Goal: Task Accomplishment & Management: Manage account settings

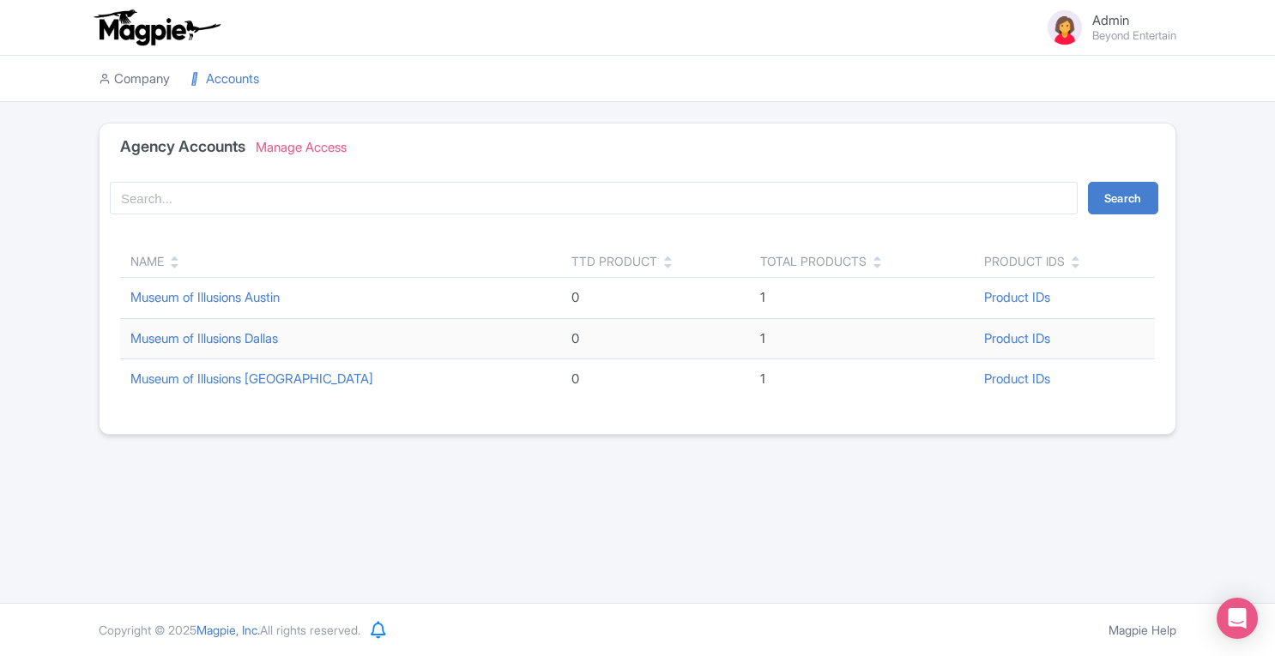
click at [159, 82] on link "Company" at bounding box center [134, 79] width 71 height 47
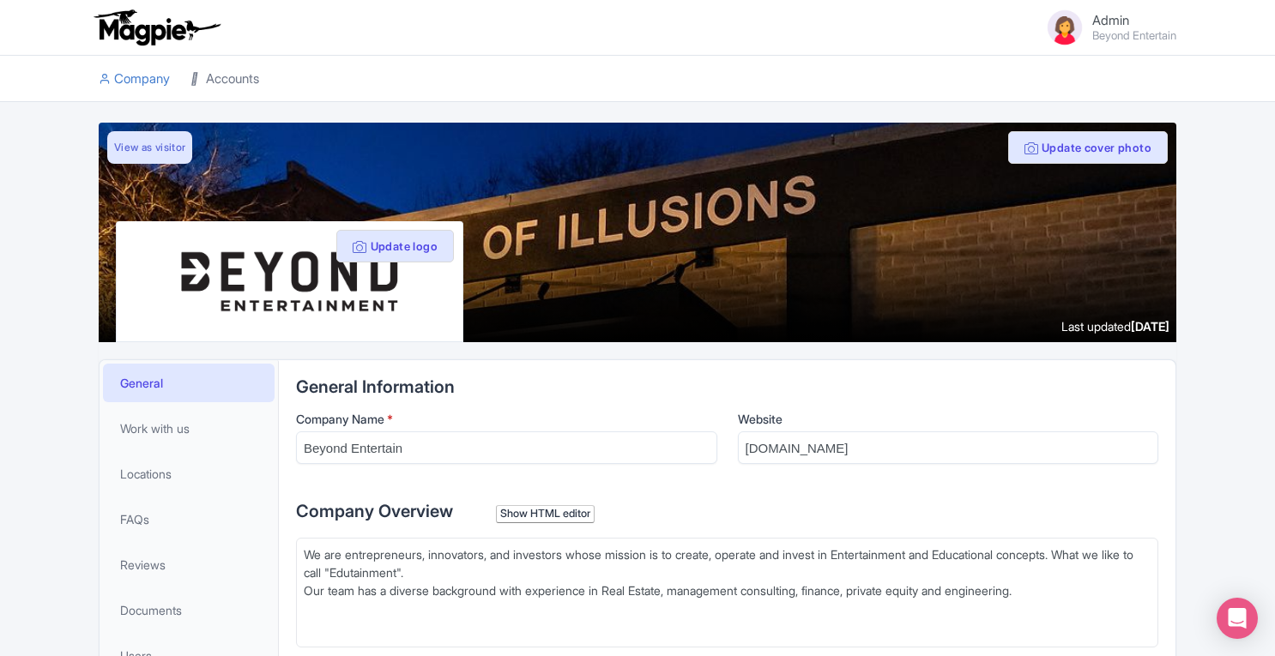
click at [245, 82] on link "Accounts" at bounding box center [224, 79] width 69 height 47
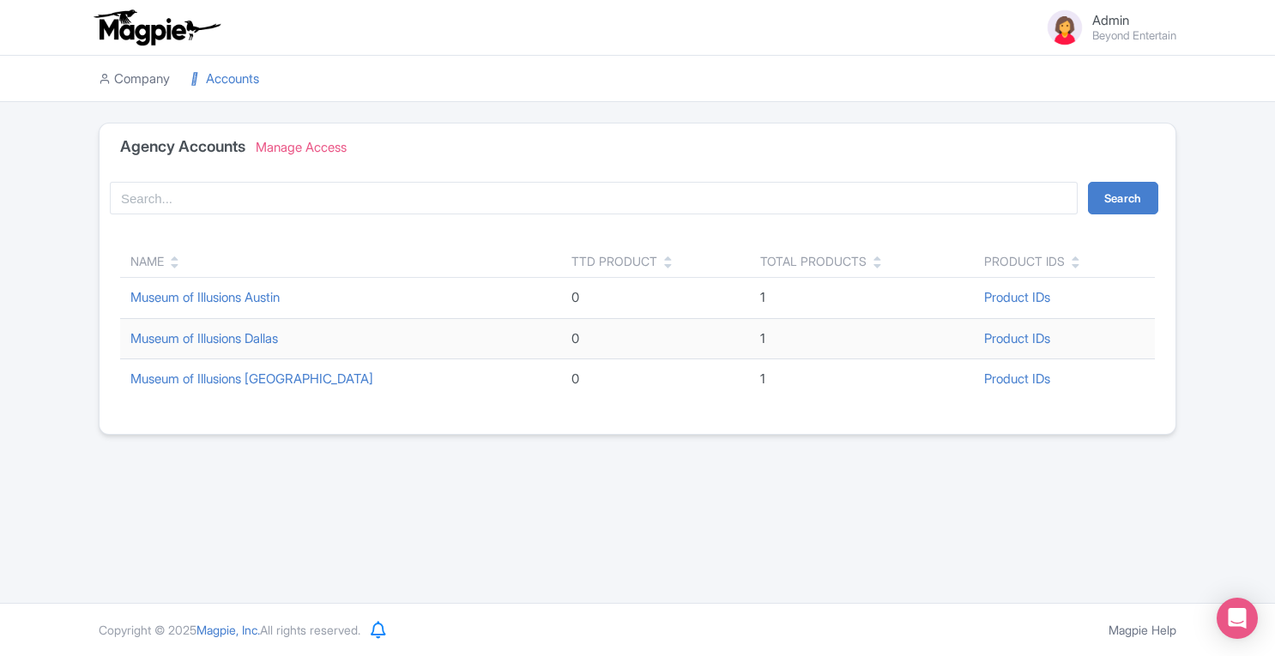
click at [158, 71] on link "Company" at bounding box center [134, 79] width 71 height 47
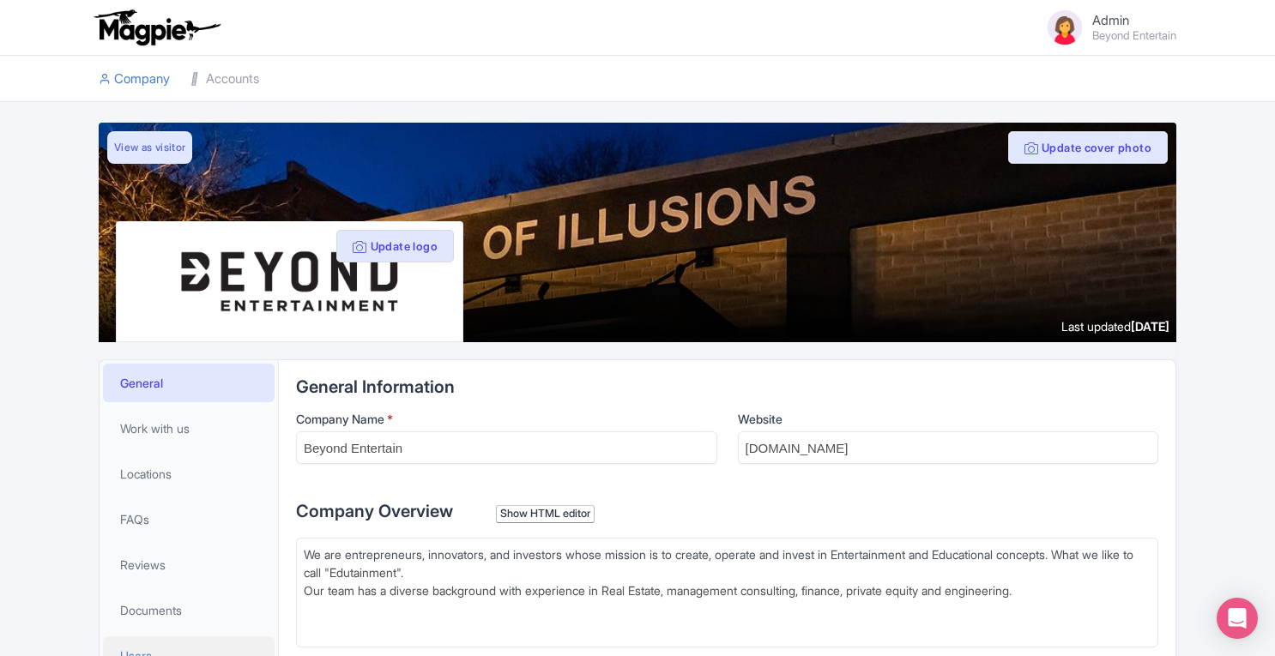
click at [163, 644] on link "Users" at bounding box center [189, 655] width 172 height 39
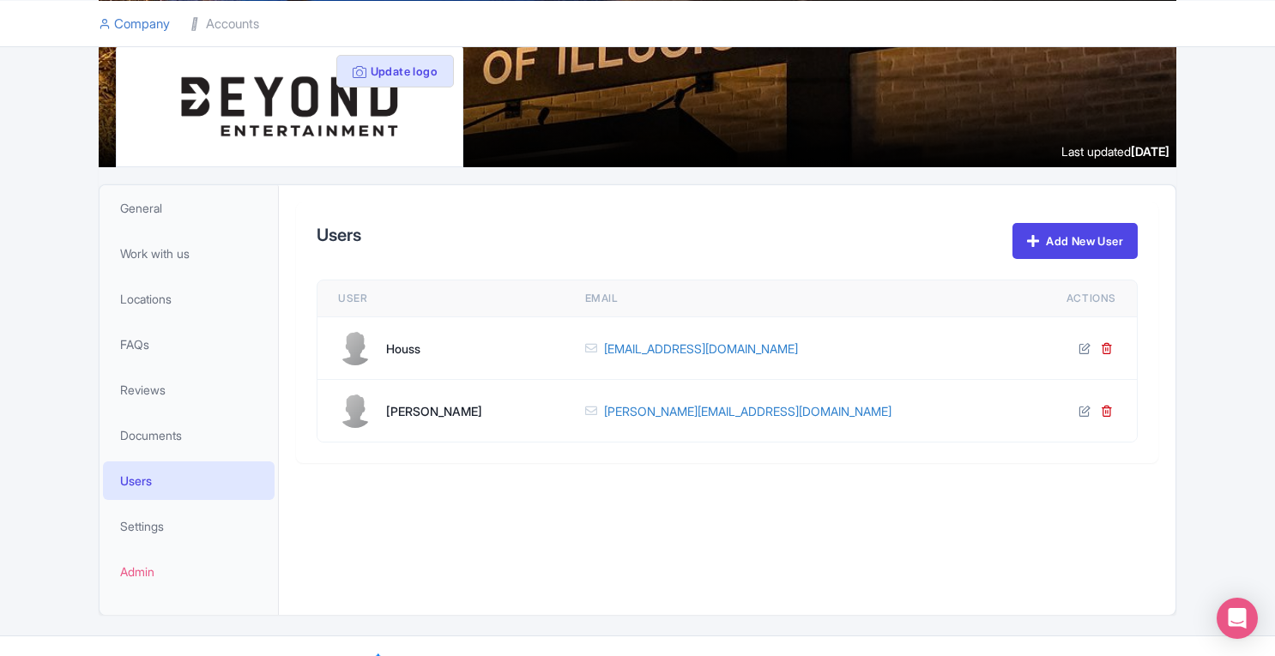
scroll to position [206, 0]
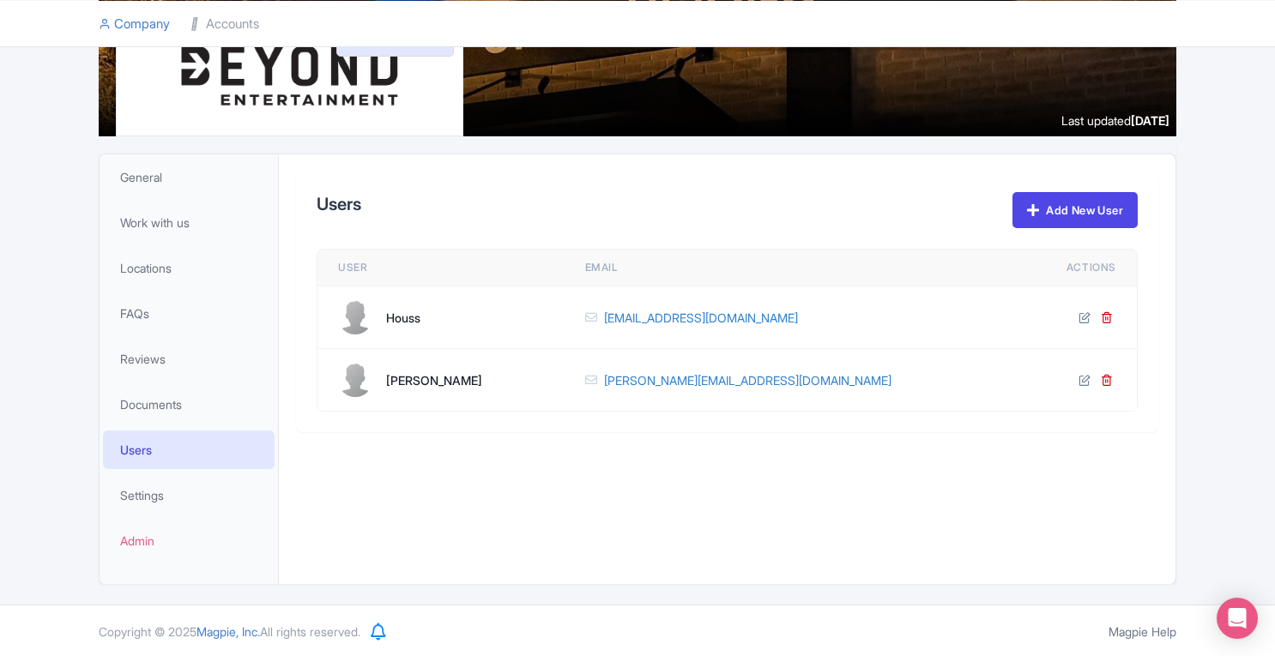
click at [819, 327] on td "houss@beyondentertain.com" at bounding box center [795, 317] width 462 height 63
drag, startPoint x: 819, startPoint y: 327, endPoint x: 645, endPoint y: 323, distance: 174.2
click at [645, 323] on td "houss@beyondentertain.com" at bounding box center [795, 317] width 462 height 63
copy link "houss@beyondentertain.com"
drag, startPoint x: 1280, startPoint y: 1, endPoint x: 638, endPoint y: 549, distance: 843.8
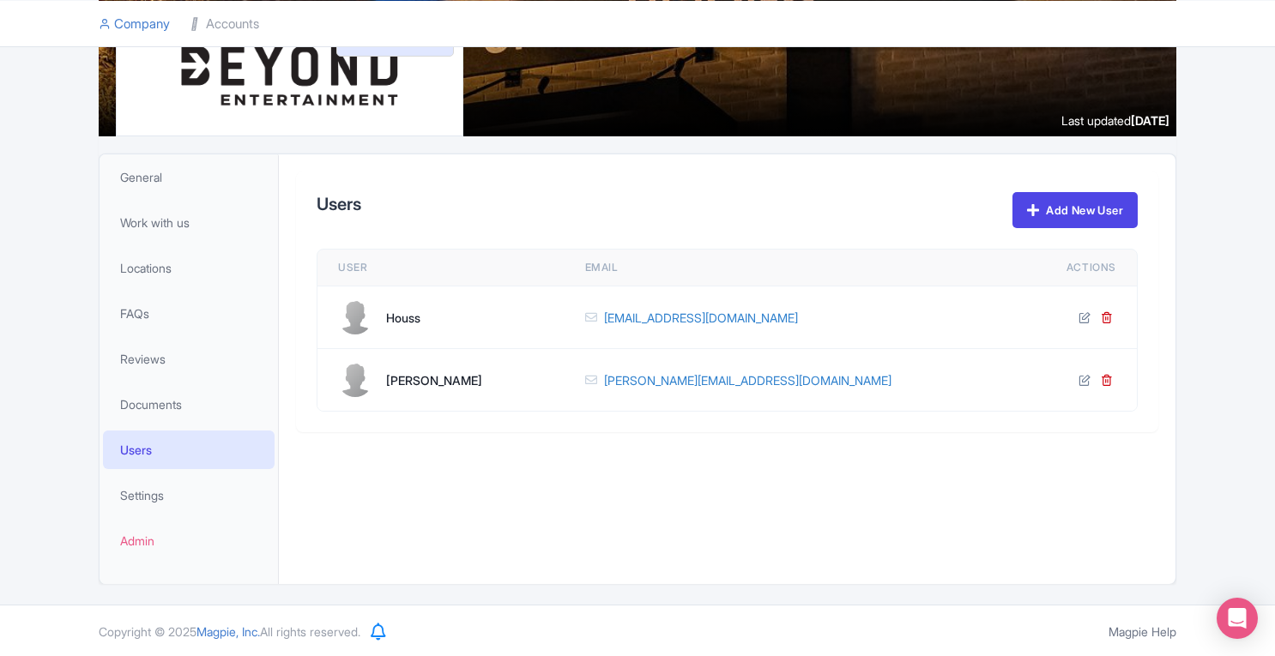
click at [638, 549] on div "General Information Company Name * Beyond Entertain Website beyondentertain.com…" at bounding box center [727, 369] width 896 height 430
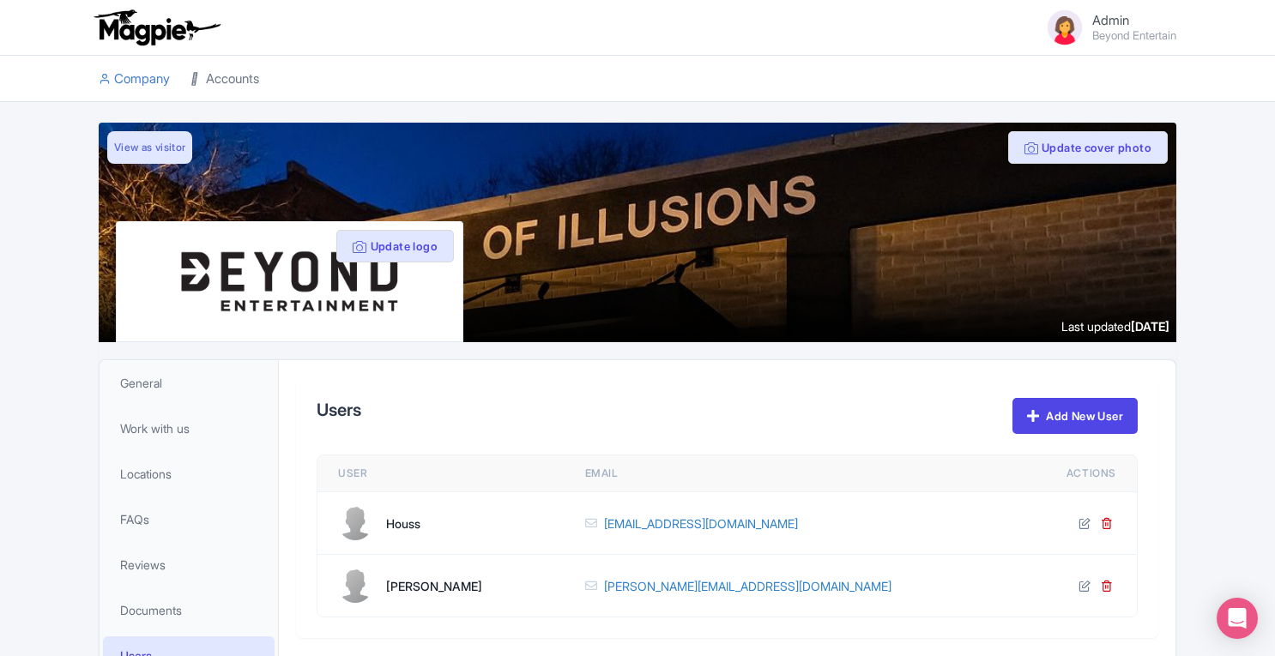
click at [232, 82] on link "Accounts" at bounding box center [224, 79] width 69 height 47
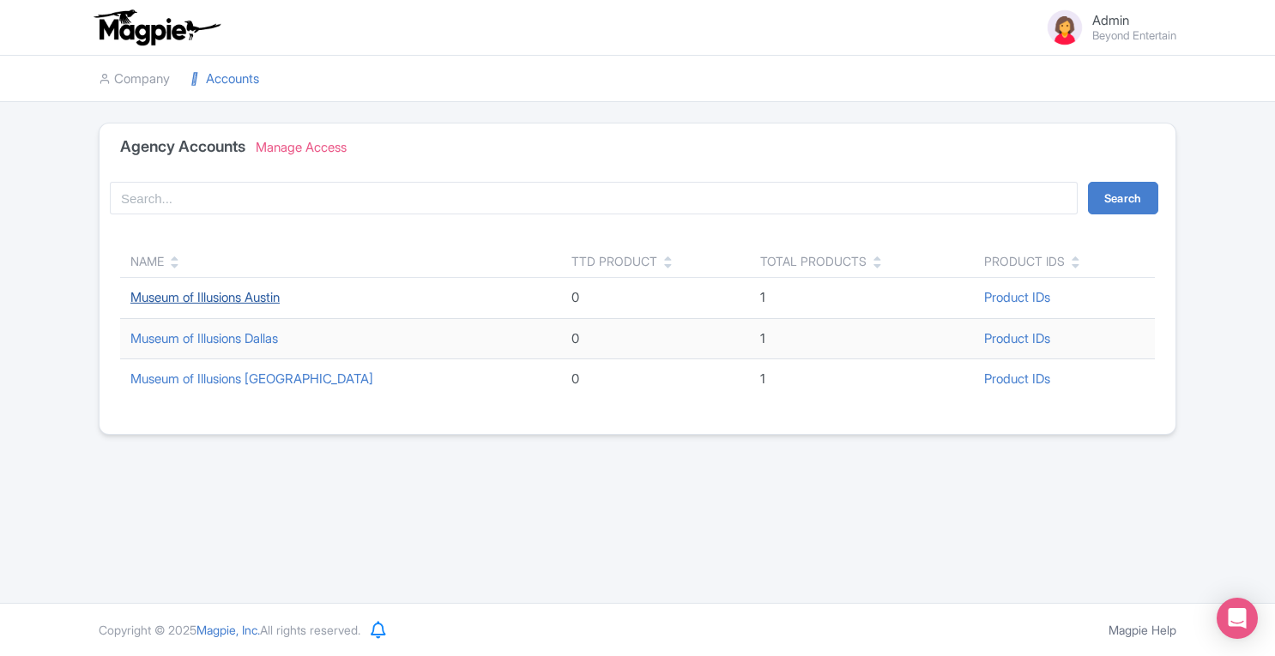
click at [276, 298] on link "Museum of Illusions Austin" at bounding box center [204, 297] width 149 height 16
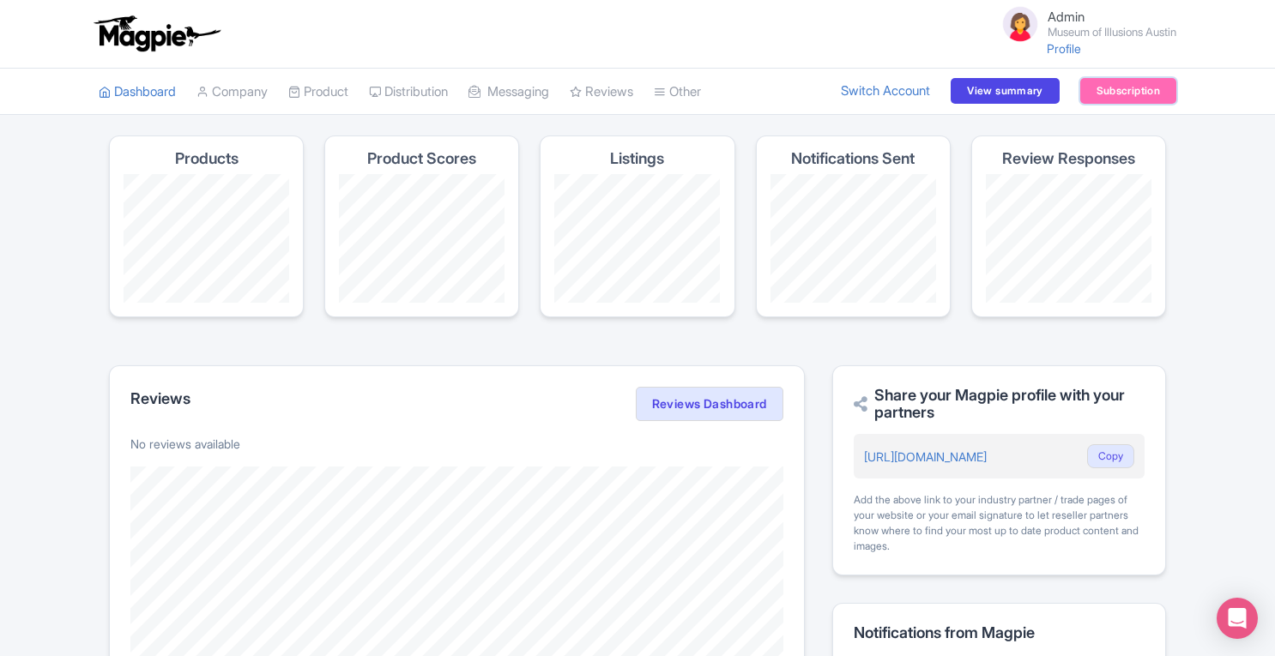
click at [1121, 92] on link "Subscription" at bounding box center [1128, 91] width 96 height 26
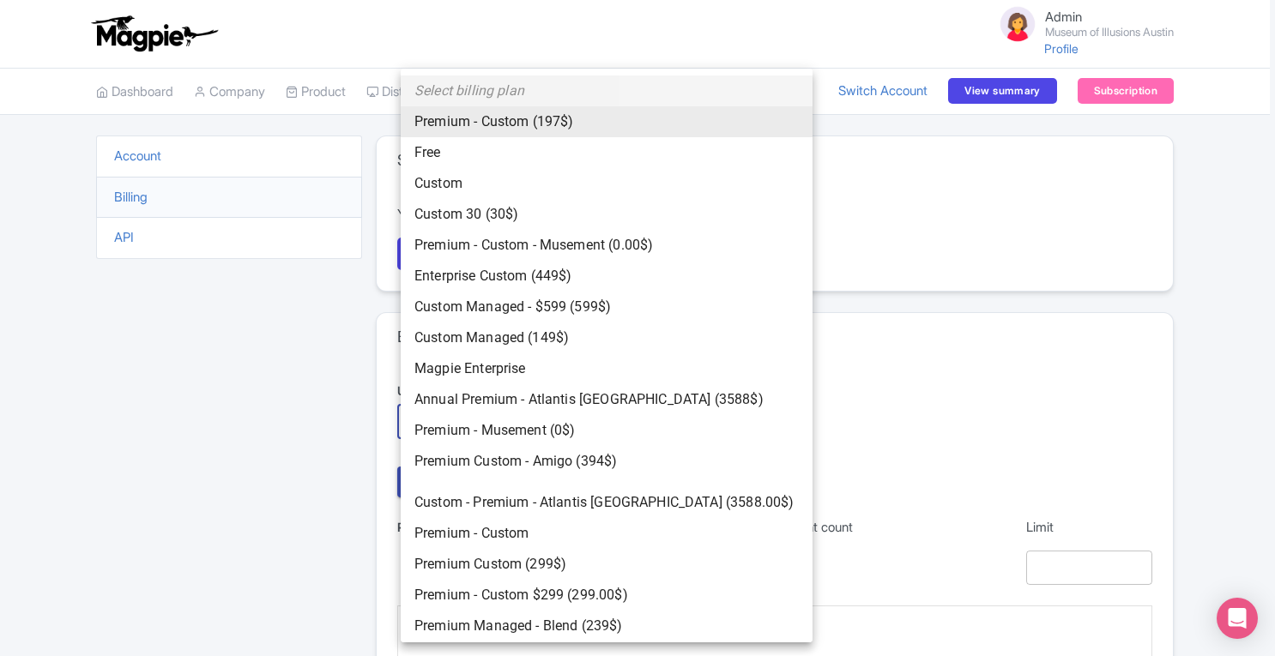
click at [534, 422] on body "Admin Museum of Illusions Austin Profile Users Settings Sign out Dashboard Comp…" at bounding box center [637, 328] width 1275 height 656
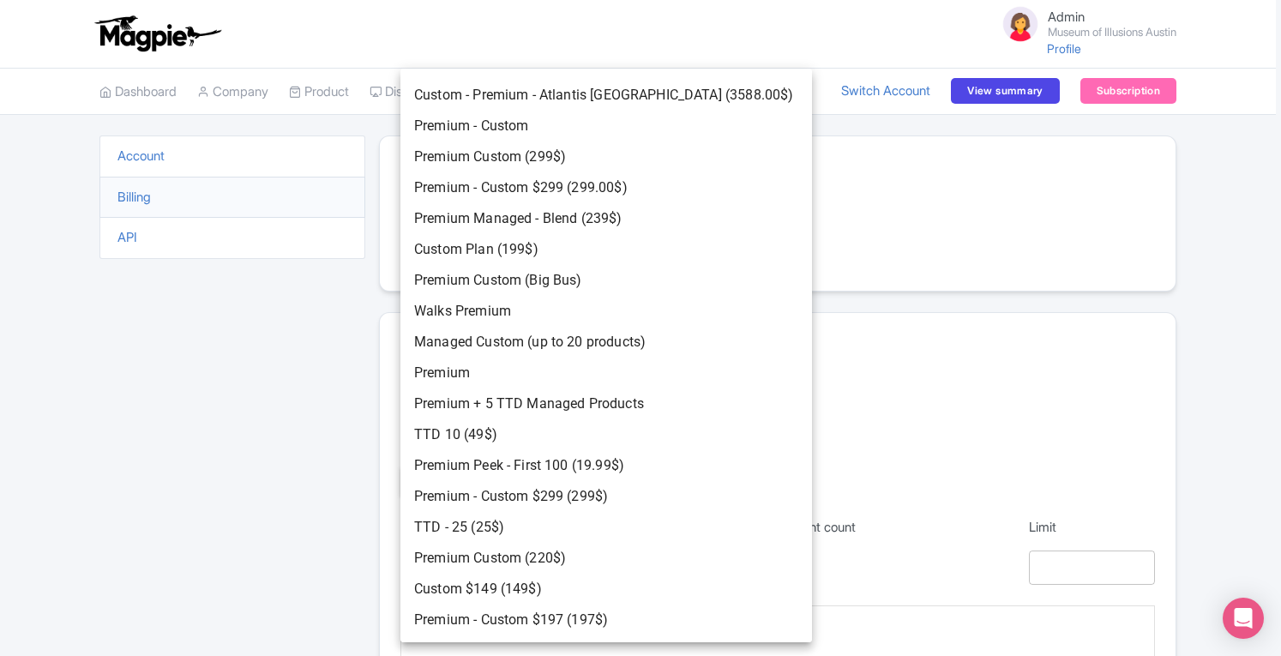
scroll to position [412, 0]
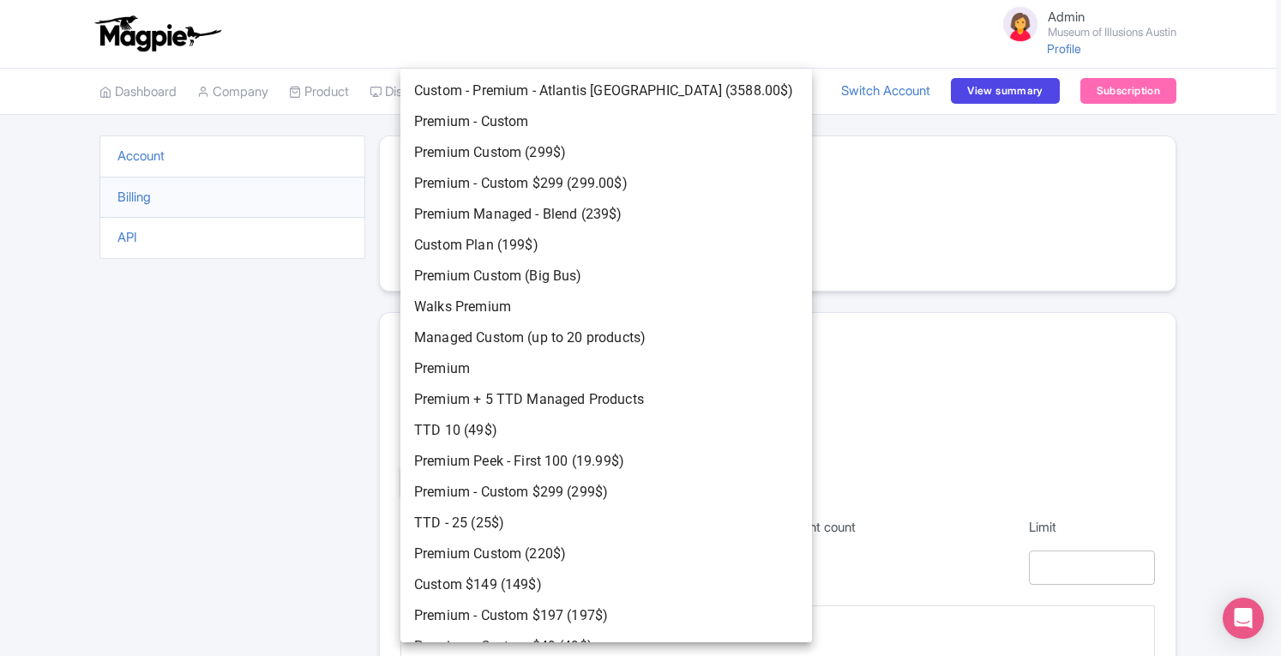
click at [1259, 292] on div at bounding box center [640, 328] width 1281 height 656
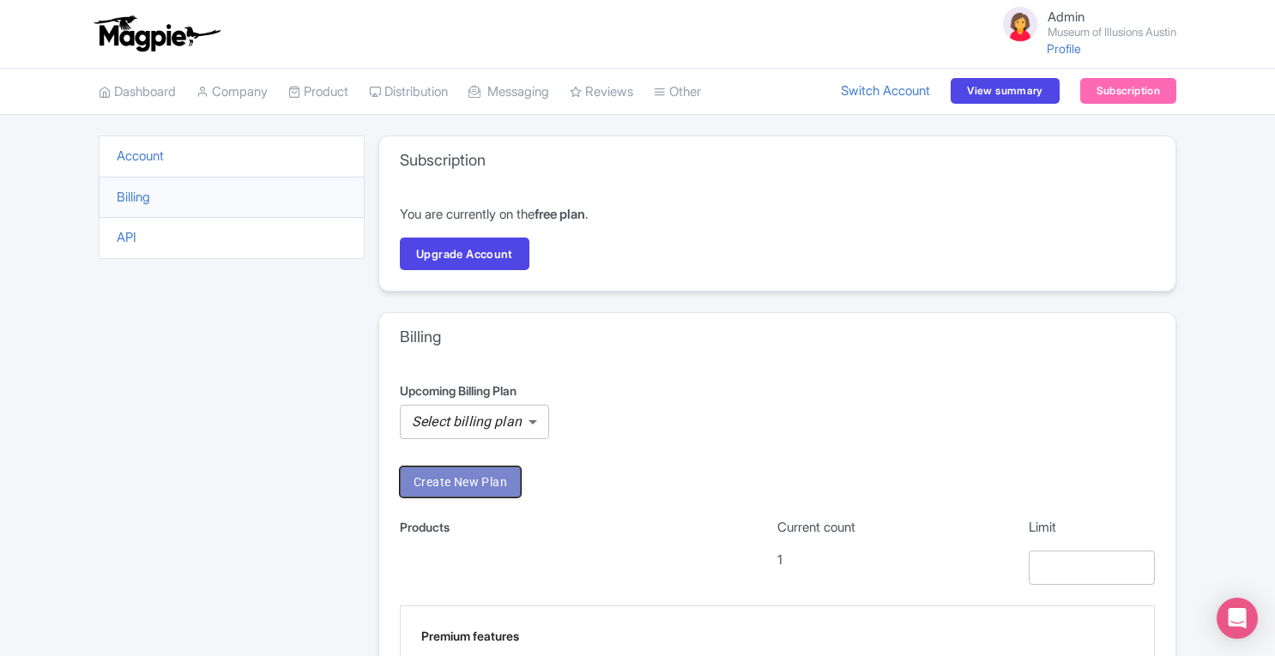
click at [489, 479] on span "Create New Plan" at bounding box center [459, 482] width 93 height 21
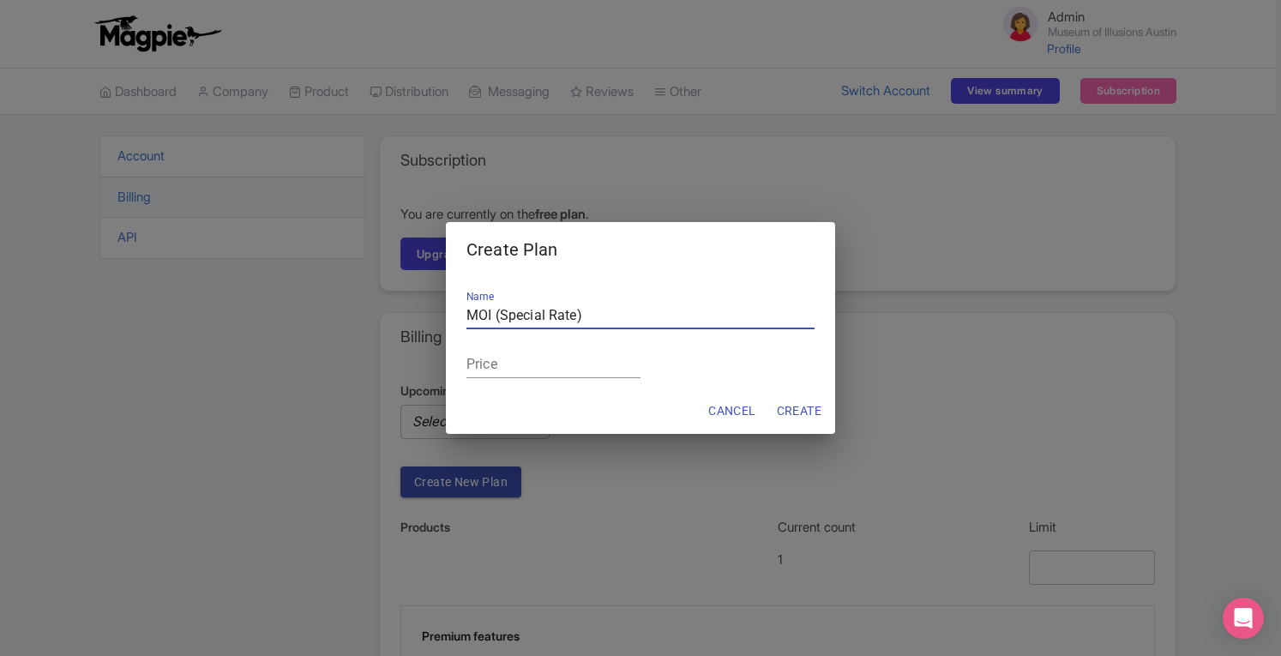
type input "MOI (Special Rate)"
click at [544, 365] on input "number" at bounding box center [554, 365] width 174 height 25
type input "199"
click at [777, 407] on span "Create" at bounding box center [799, 411] width 45 height 21
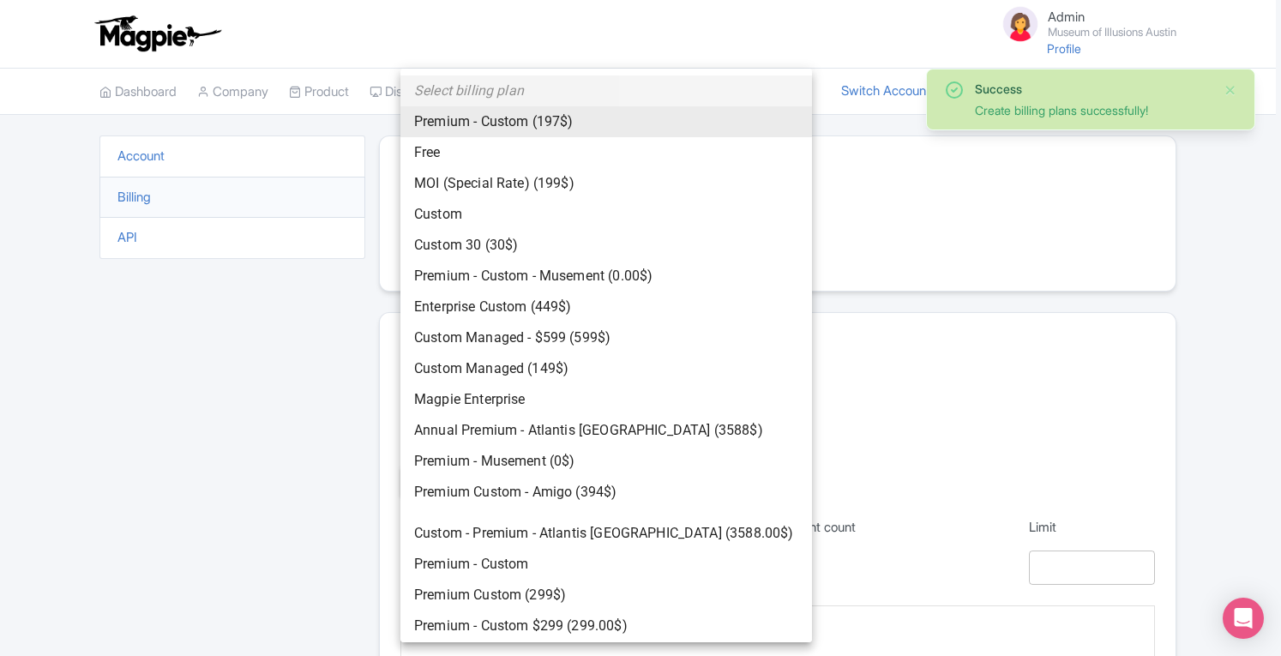
click at [535, 415] on body "Admin Museum of Illusions Austin Profile Users Settings Sign out Dashboard Comp…" at bounding box center [640, 328] width 1281 height 656
click at [754, 196] on div "Select billing plan Premium - Custom (197$) Free MOI (Special Rate) (199$) Cust…" at bounding box center [607, 356] width 412 height 574
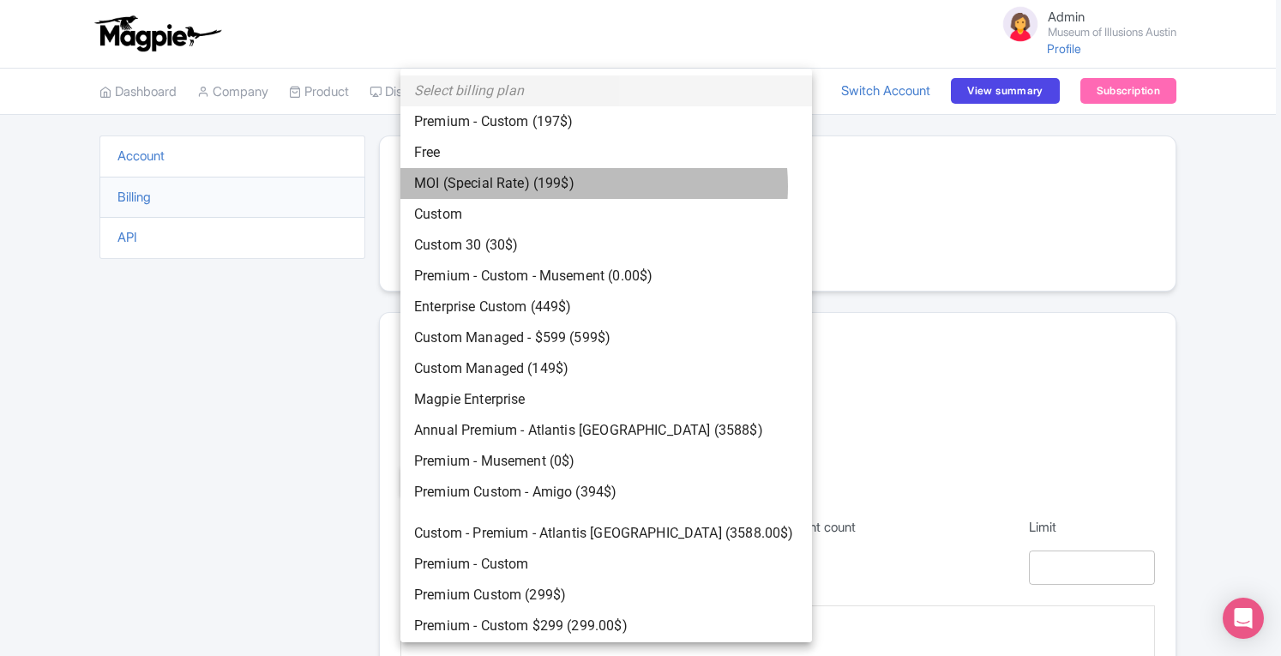
click at [594, 186] on li "MOI (Special Rate) (199$)" at bounding box center [607, 183] width 412 height 31
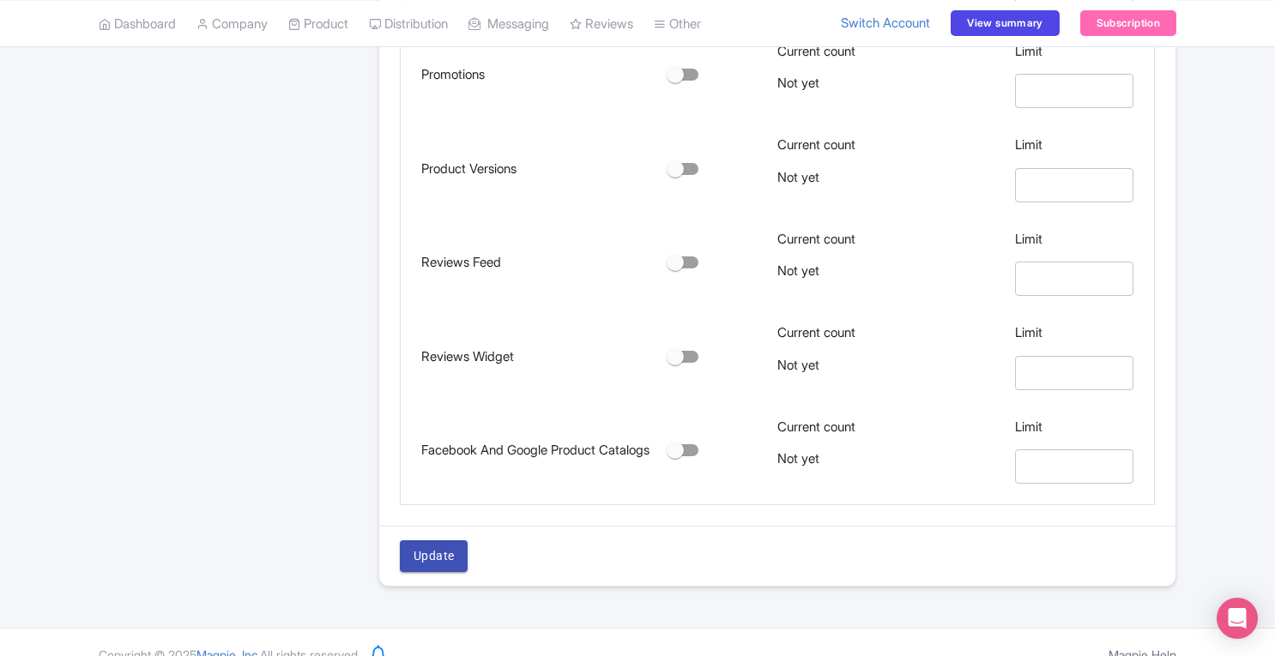
scroll to position [1032, 0]
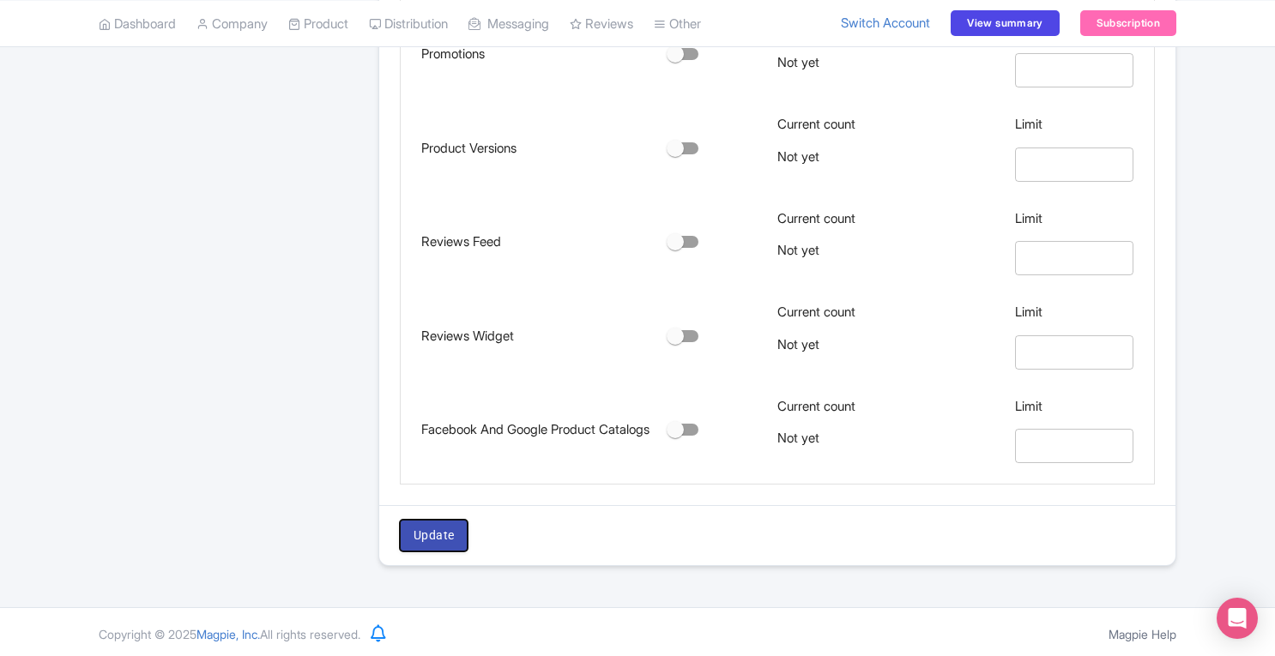
click at [446, 532] on span "Update" at bounding box center [433, 535] width 40 height 21
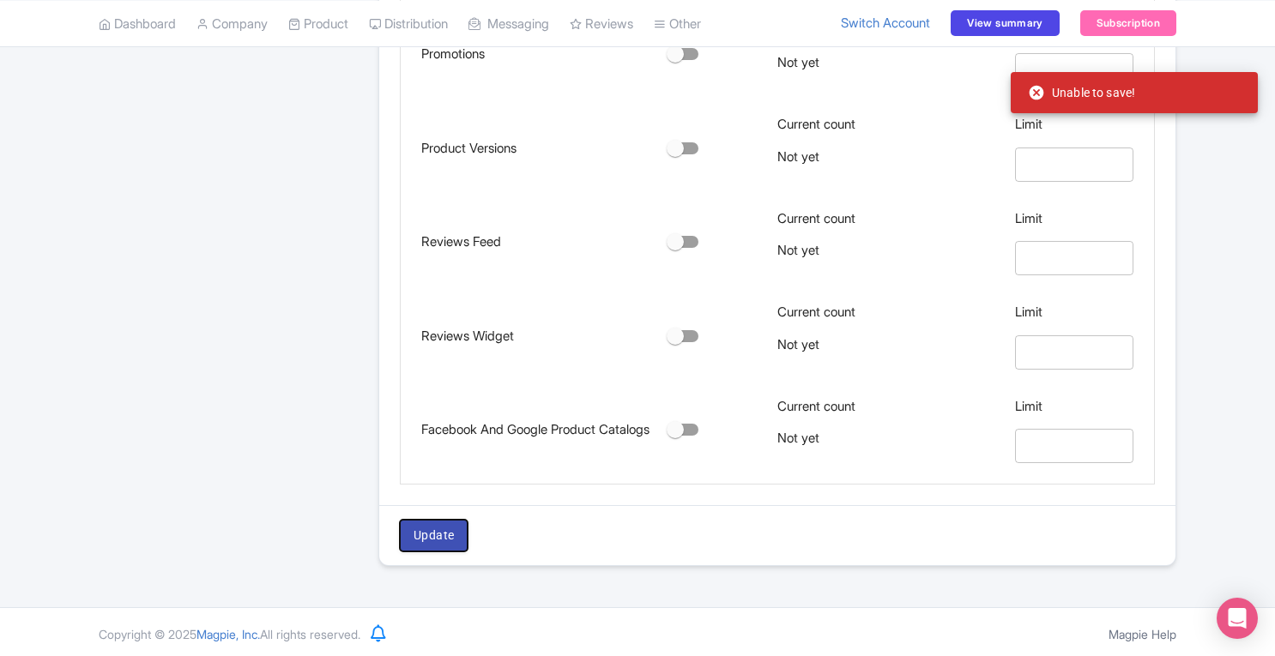
scroll to position [0, 0]
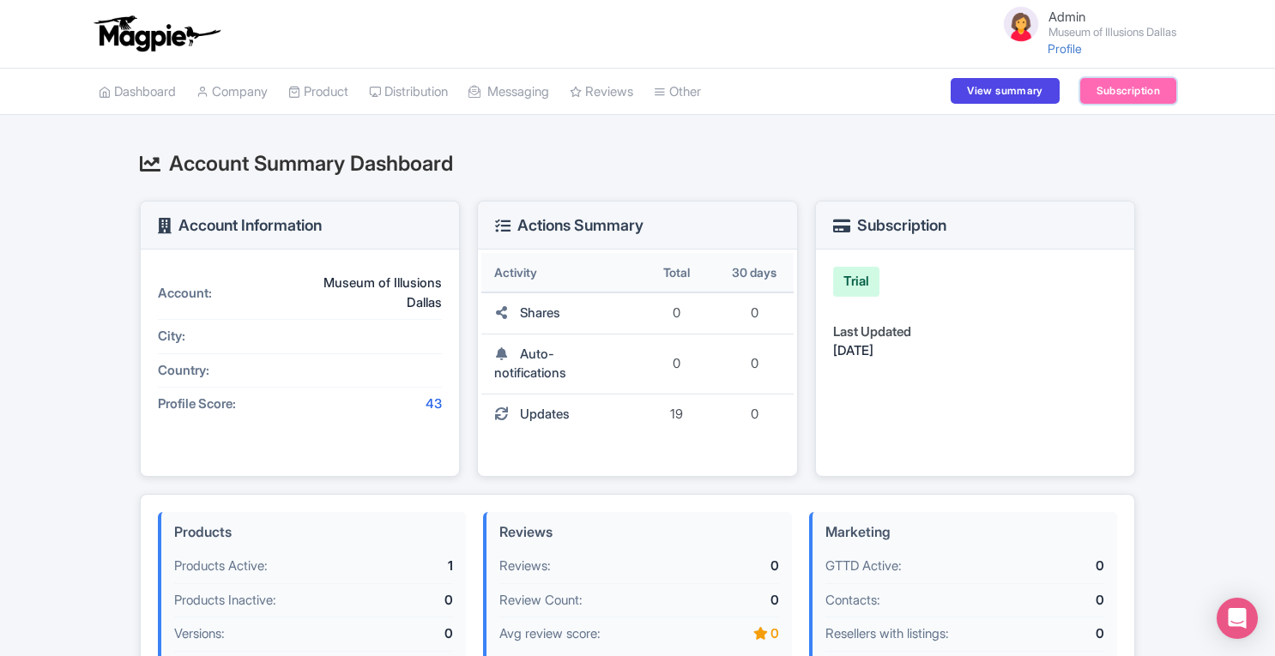
click at [1117, 85] on link "Subscription" at bounding box center [1128, 91] width 96 height 26
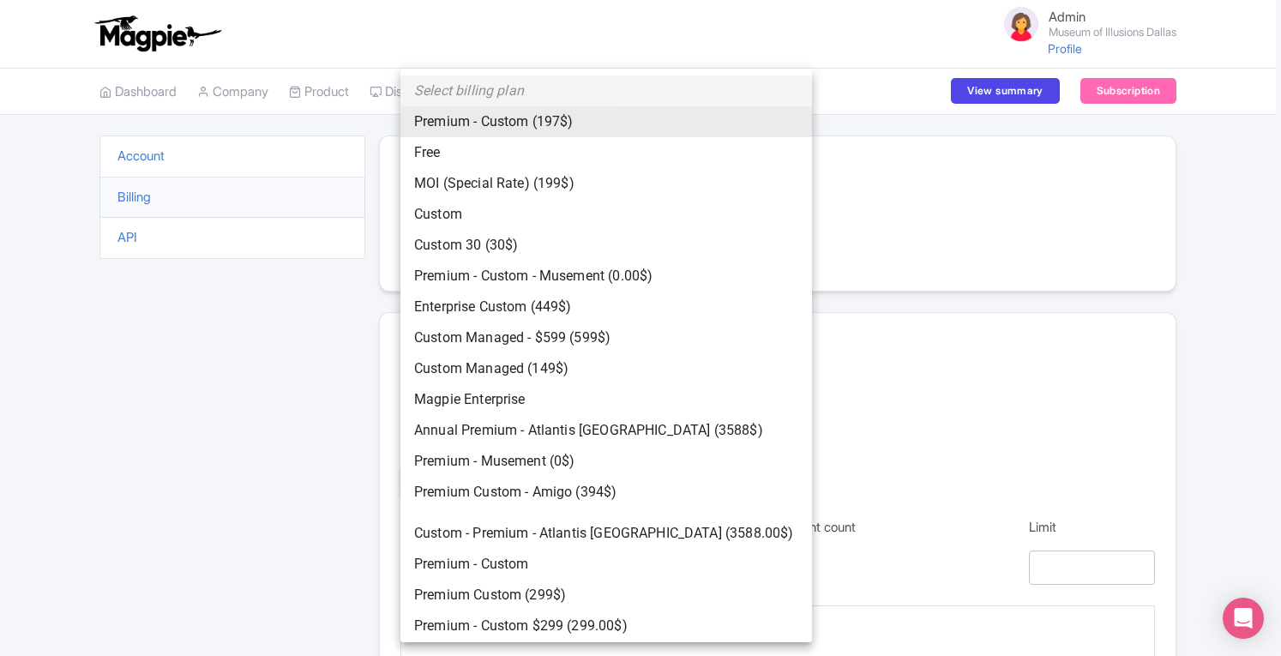
click at [474, 418] on body "Admin Museum of Illusions Dallas Profile Users Settings Sign out Dashboard Comp…" at bounding box center [640, 328] width 1281 height 656
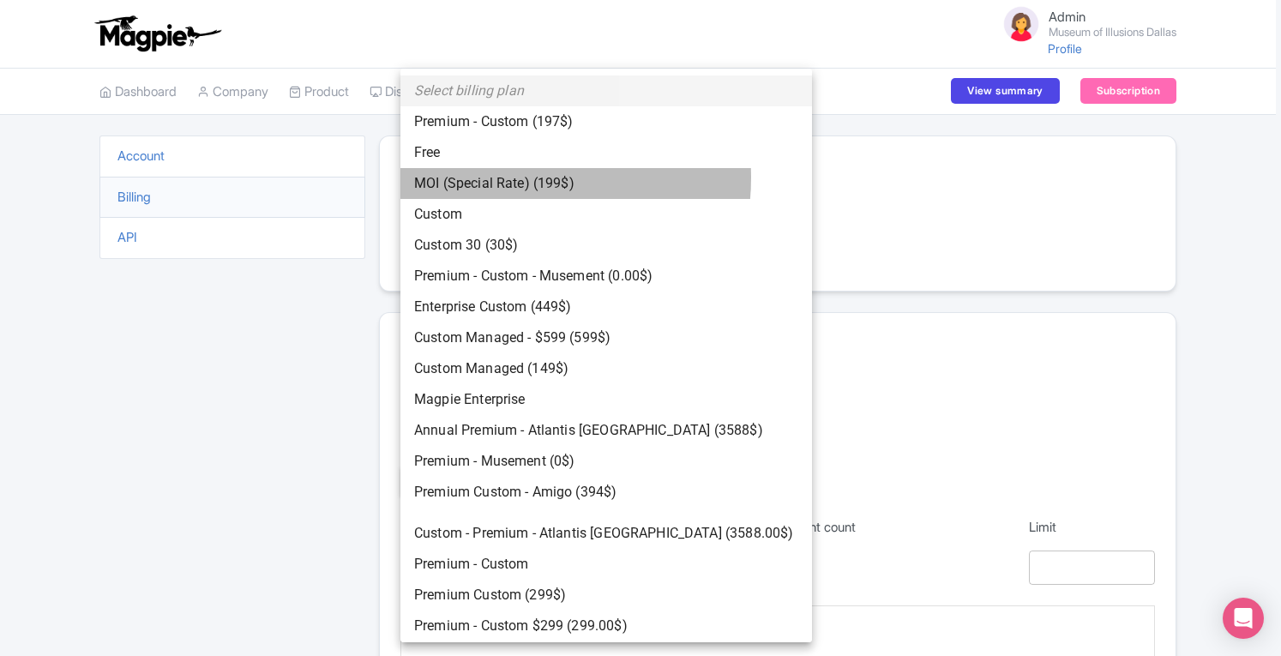
click at [495, 178] on li "MOI (Special Rate) (199$)" at bounding box center [607, 183] width 412 height 31
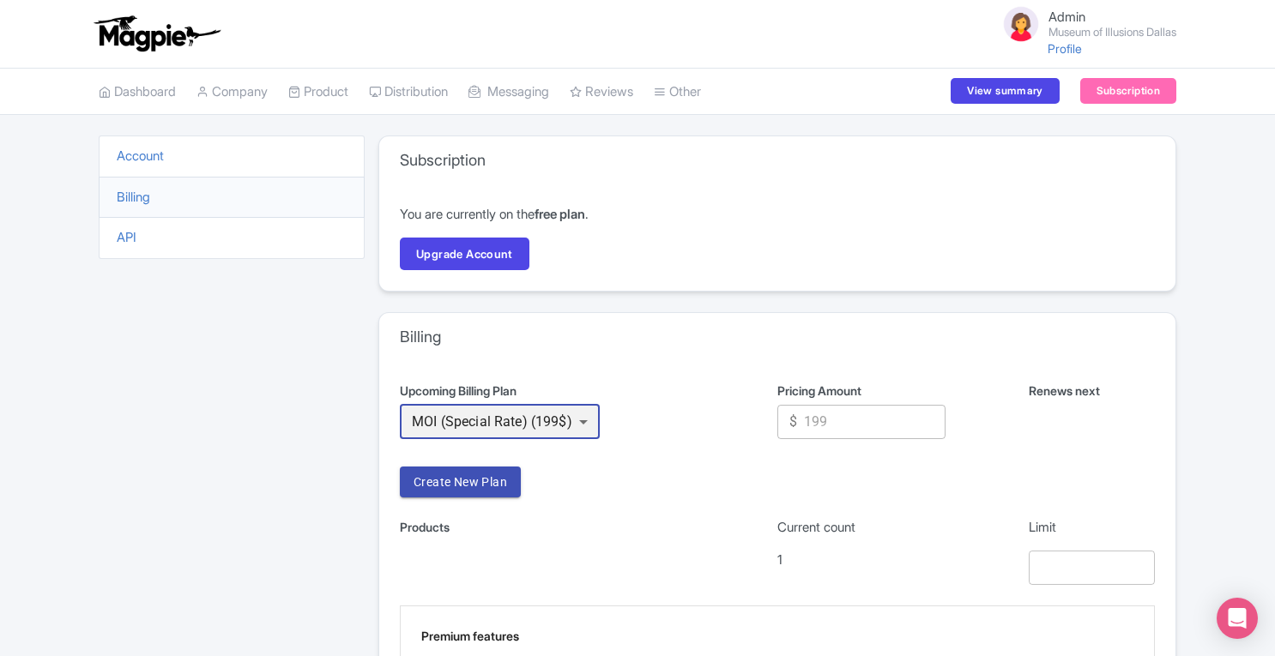
scroll to position [1032, 0]
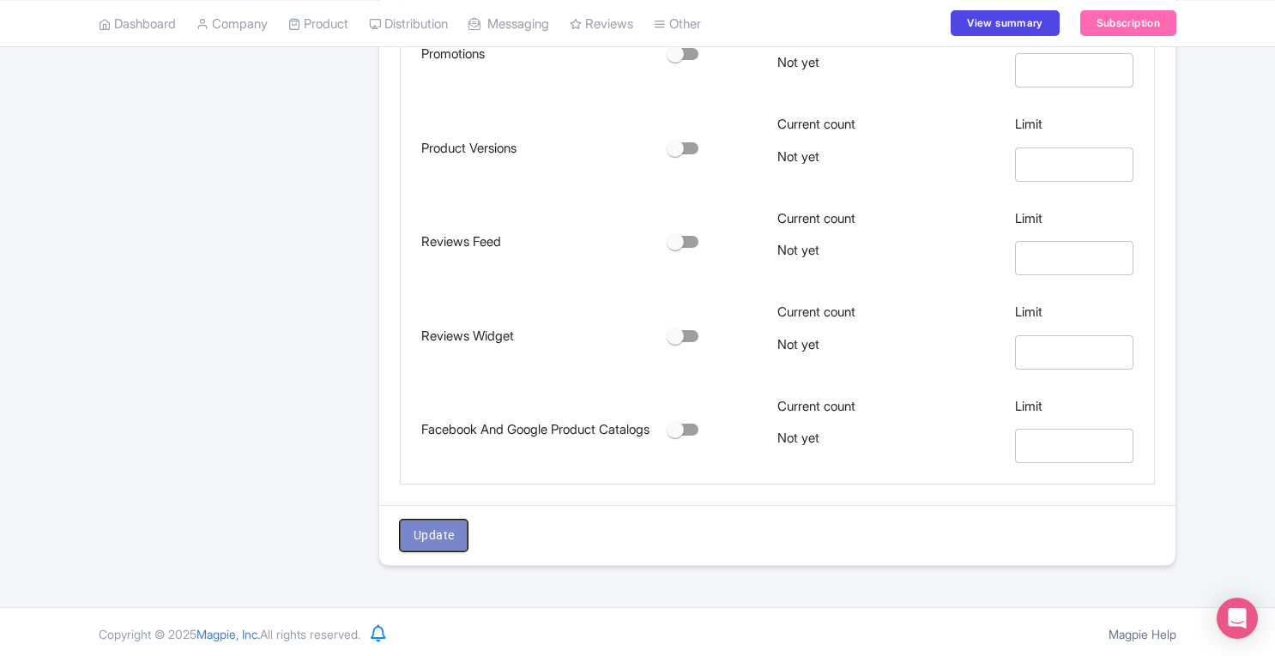
click at [444, 540] on span "Update" at bounding box center [433, 535] width 40 height 21
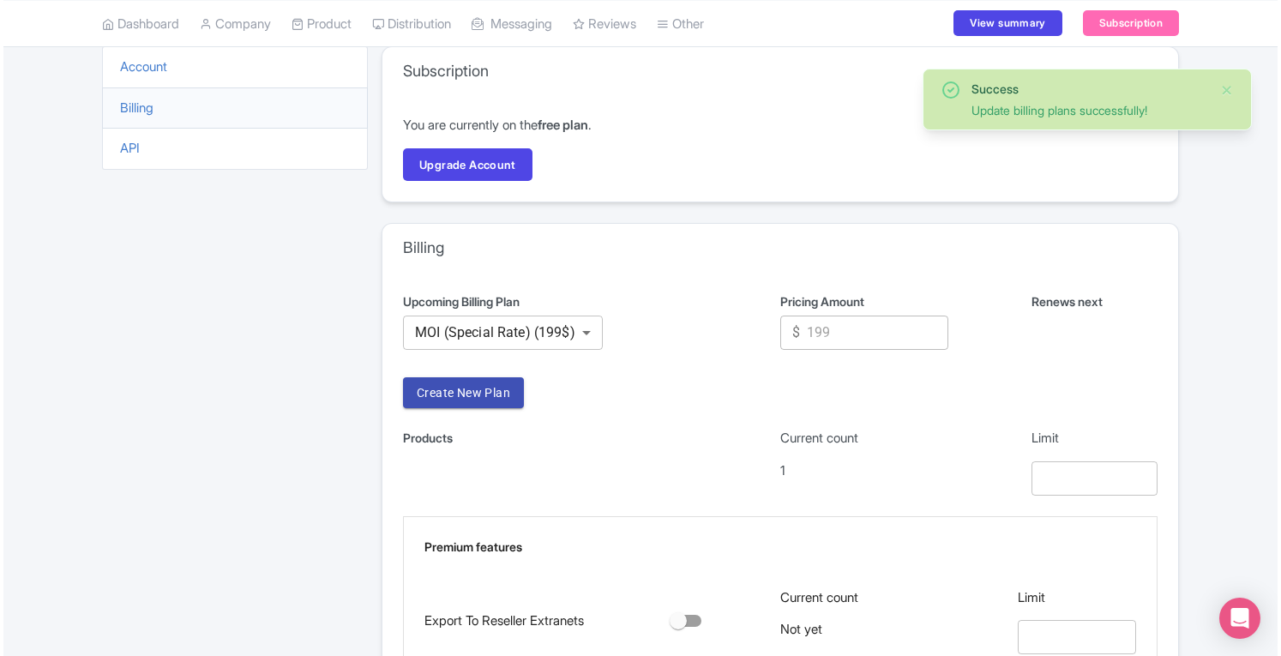
scroll to position [81, 0]
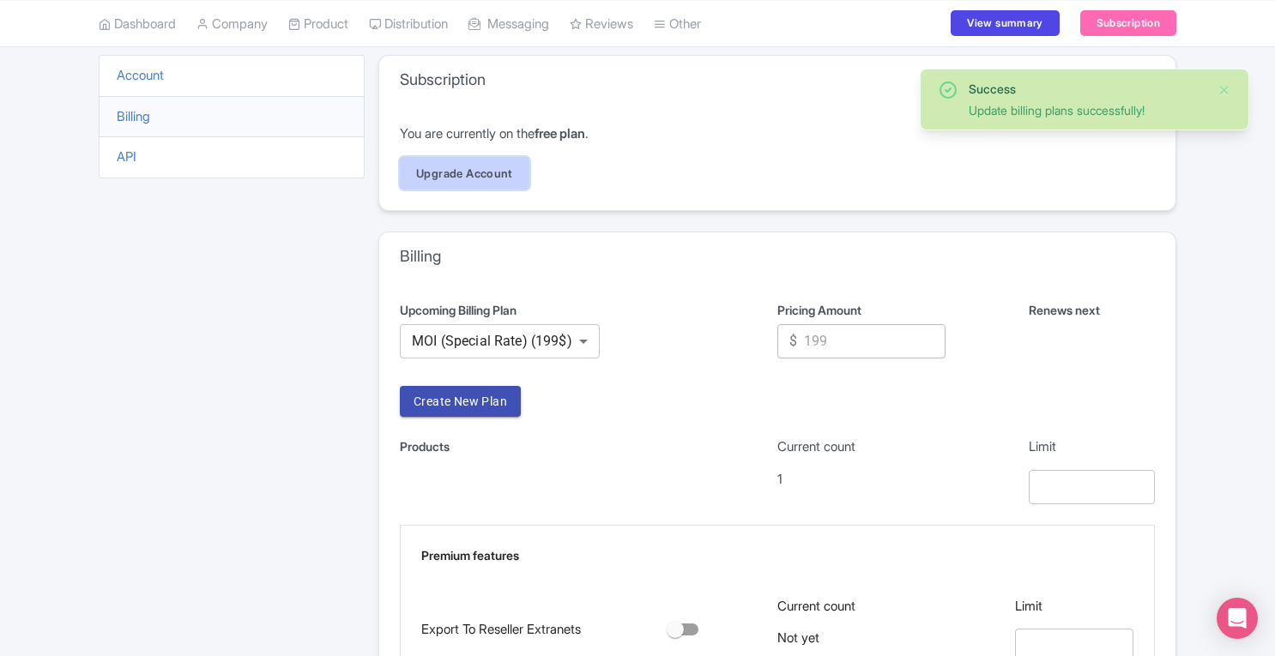
click at [494, 172] on link "Upgrade Account" at bounding box center [465, 173] width 130 height 33
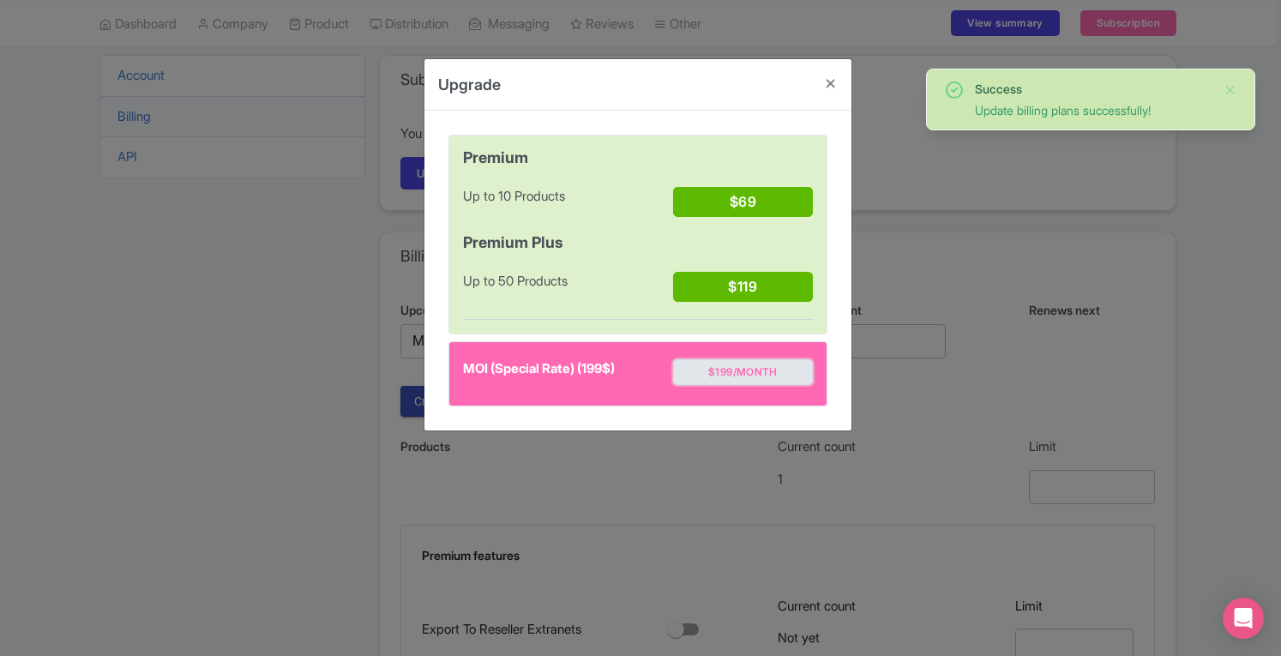
click at [727, 364] on button "$199/month" at bounding box center [743, 372] width 140 height 26
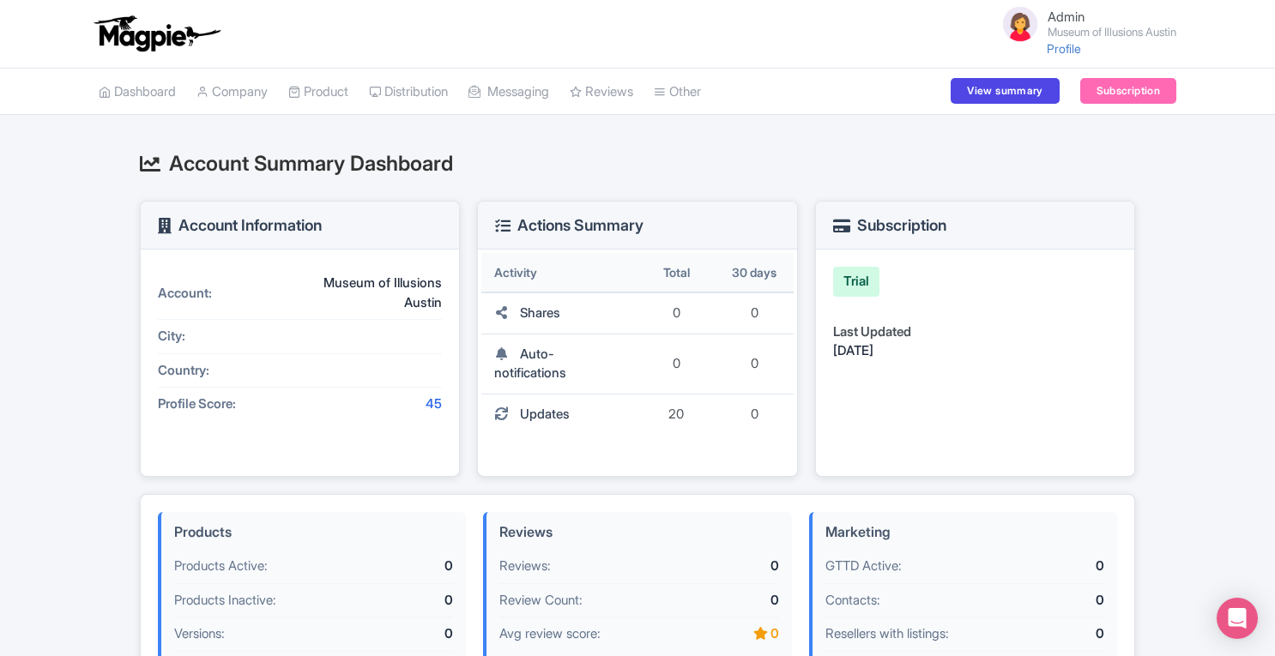
click at [1112, 107] on li "Subscription" at bounding box center [1128, 92] width 117 height 46
click at [1113, 94] on link "Subscription" at bounding box center [1128, 91] width 96 height 26
click at [1125, 77] on li "Subscription" at bounding box center [1128, 92] width 117 height 46
click at [1110, 99] on link "Subscription" at bounding box center [1128, 91] width 96 height 26
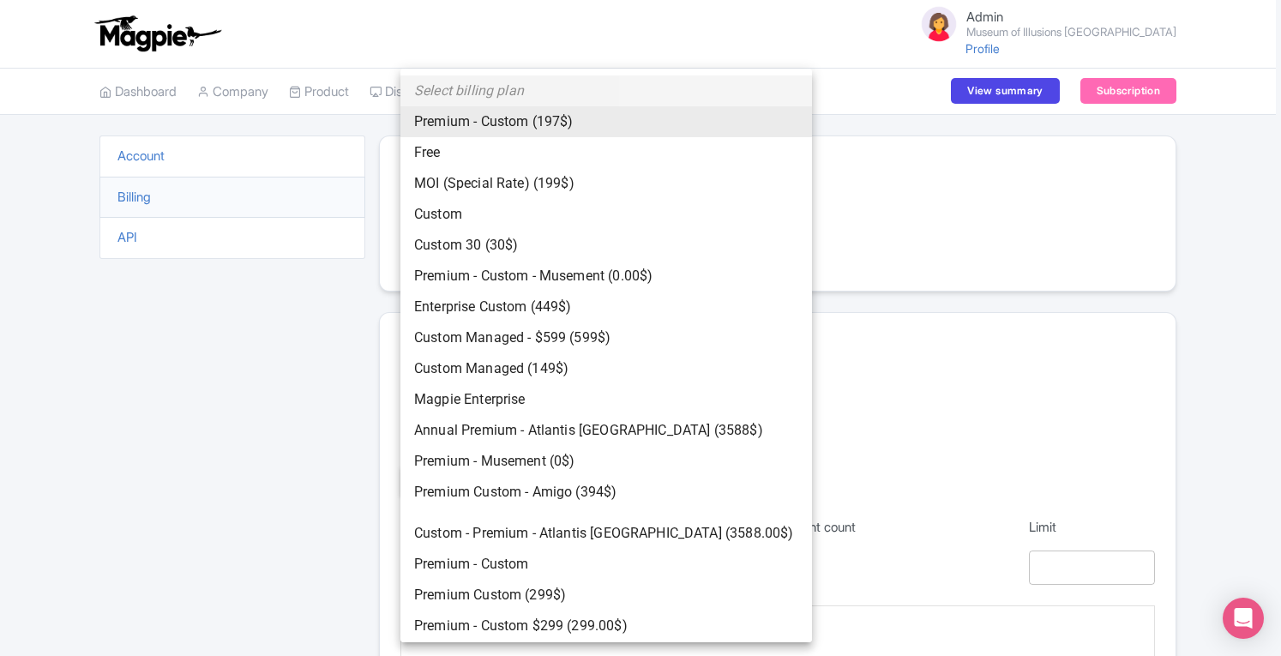
click at [511, 420] on body "Admin Museum of Illusions Houston Profile Users Settings Sign out Dashboard Com…" at bounding box center [640, 328] width 1281 height 656
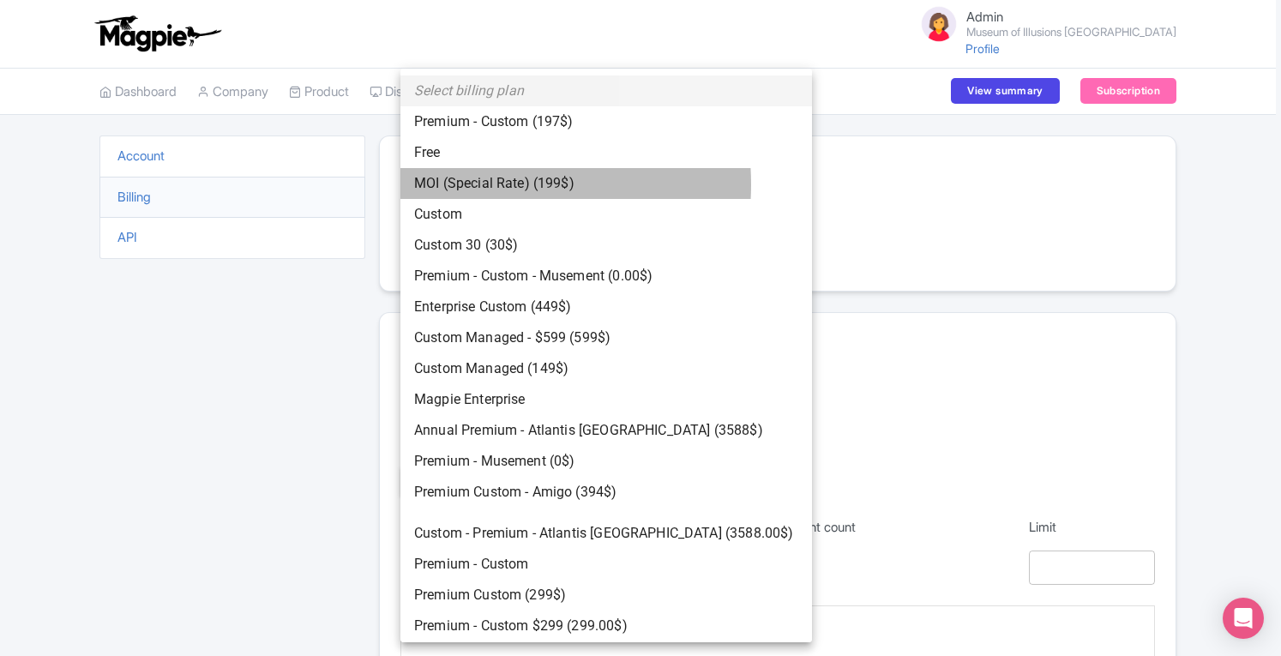
click at [479, 184] on li "MOI (Special Rate) (199$)" at bounding box center [607, 183] width 412 height 31
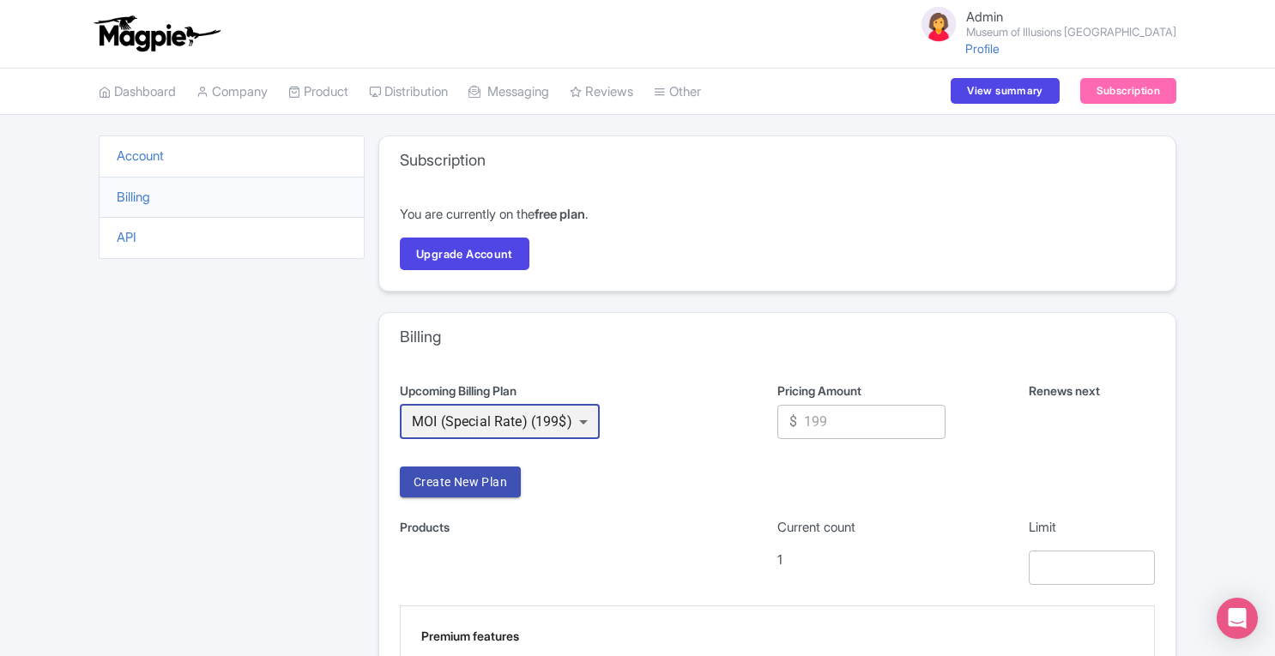
scroll to position [1014, 0]
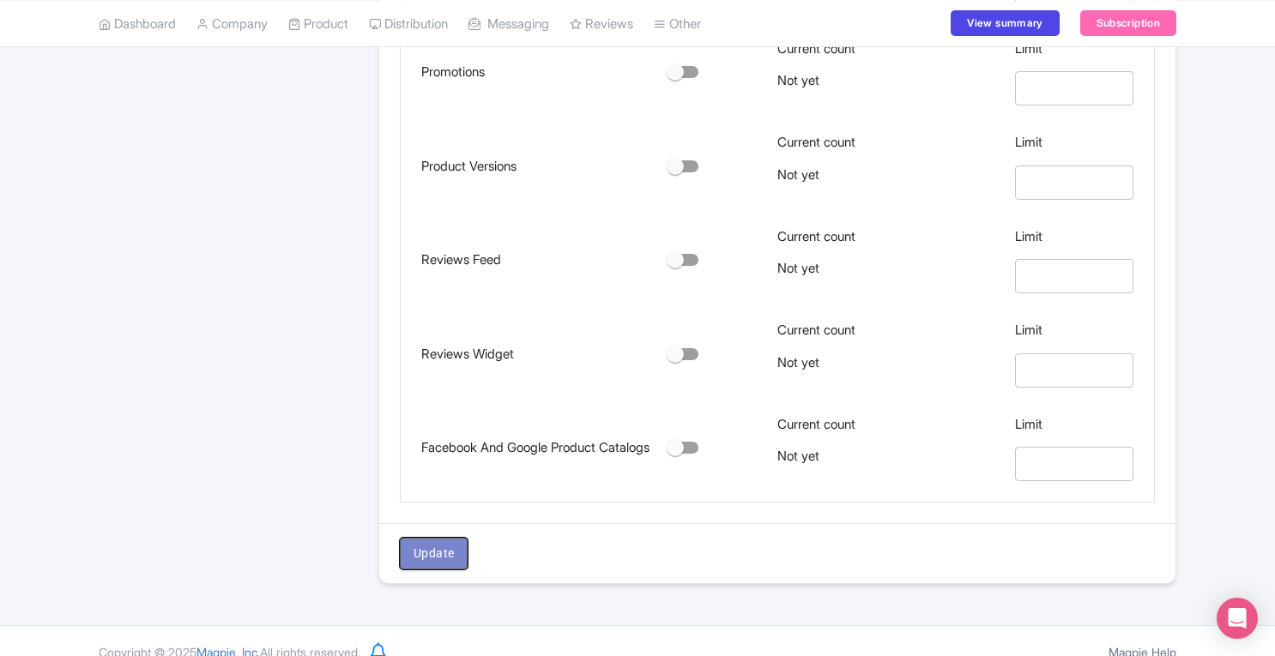
click at [434, 555] on span "Update" at bounding box center [433, 553] width 40 height 21
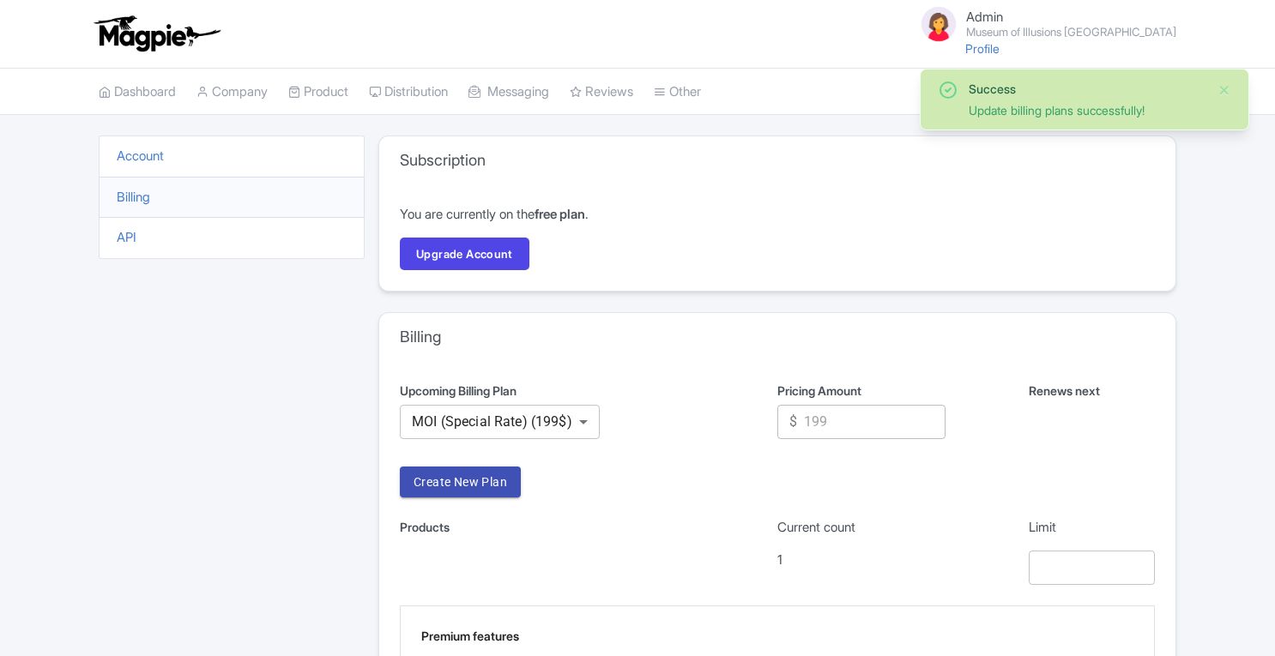
scroll to position [1014, 0]
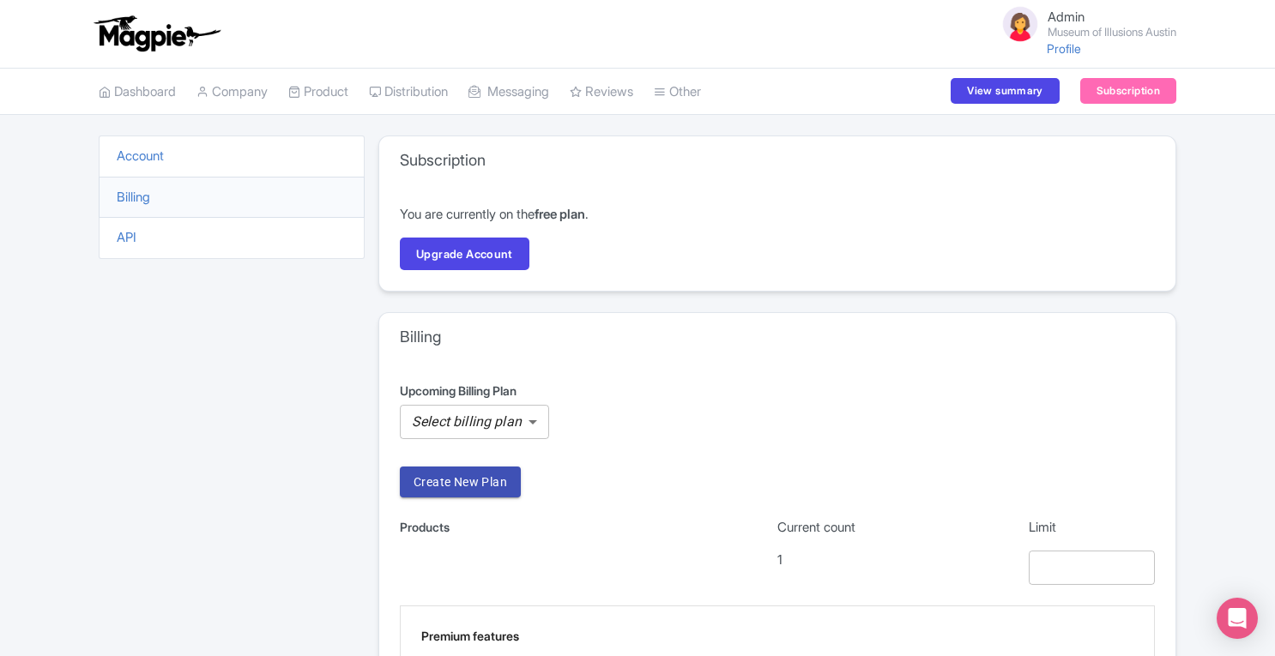
click at [452, 421] on body "Admin Museum of Illusions Austin Profile Users Settings Sign out Dashboard Comp…" at bounding box center [640, 328] width 1281 height 656
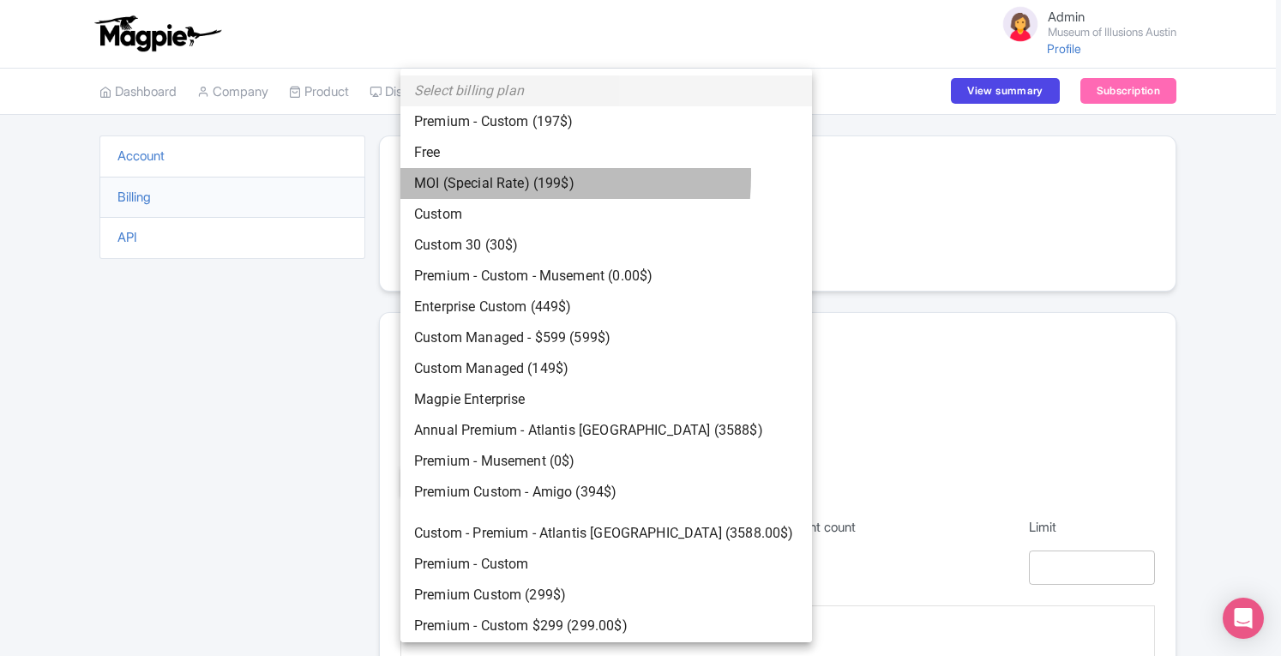
click at [466, 175] on li "MOI (Special Rate) (199$)" at bounding box center [607, 183] width 412 height 31
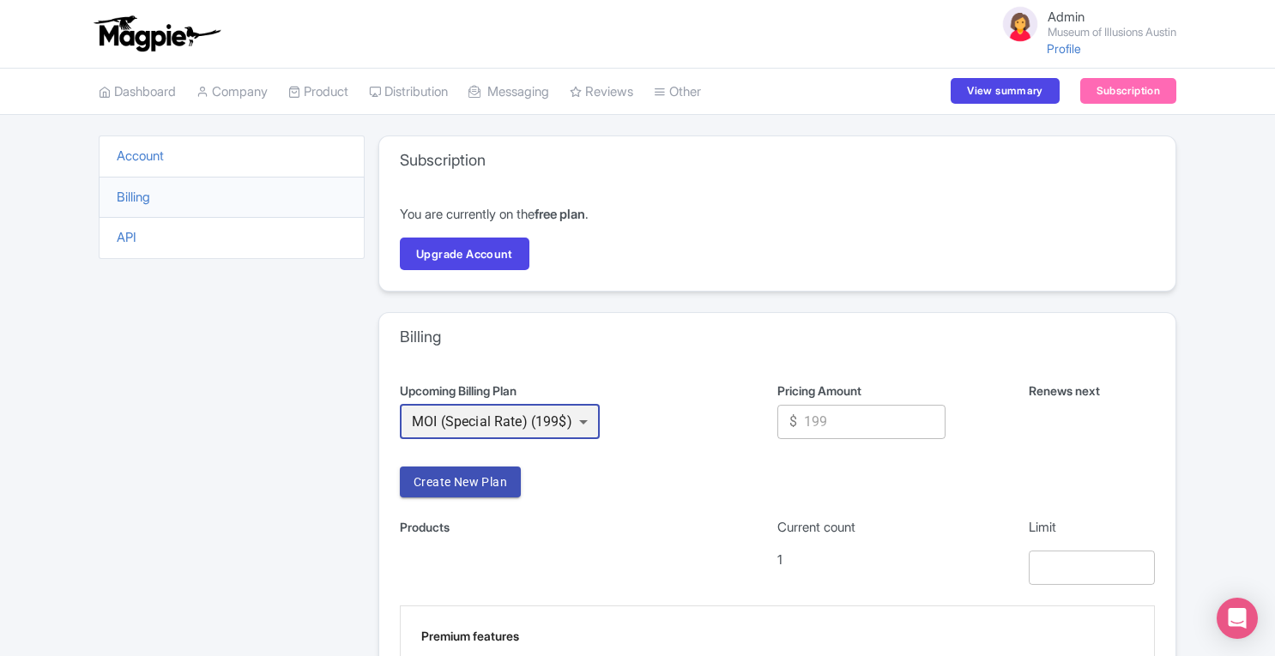
scroll to position [1032, 0]
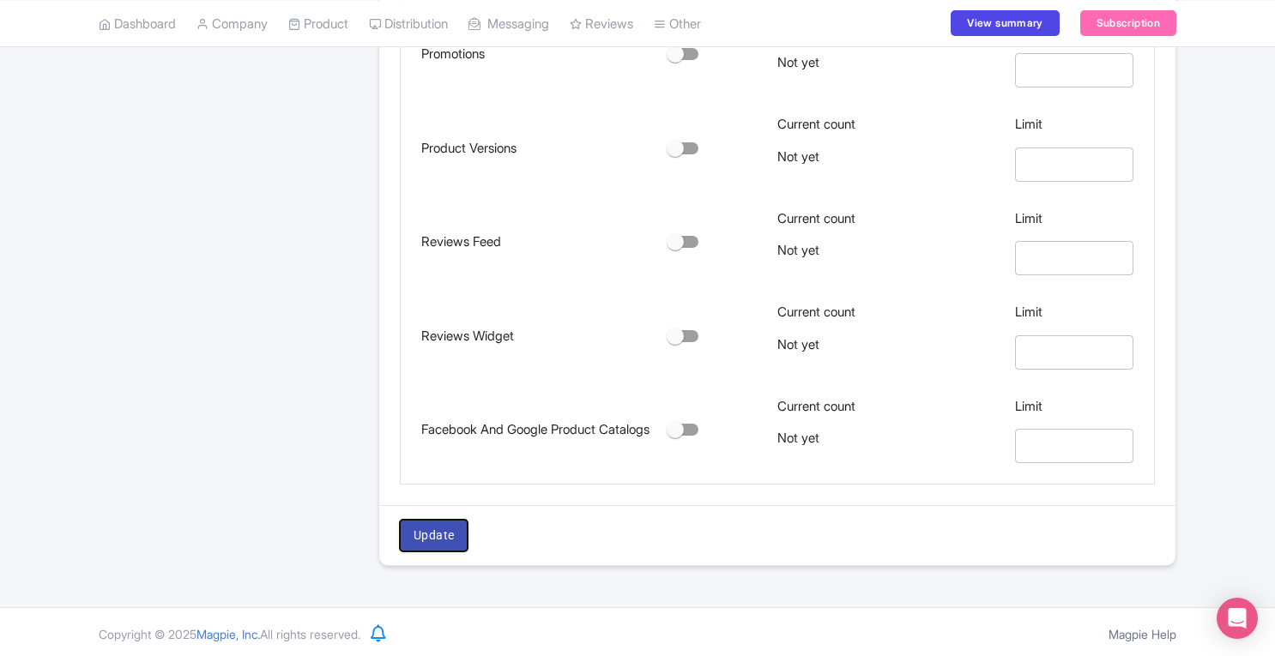
click at [443, 536] on span "Update" at bounding box center [433, 535] width 40 height 21
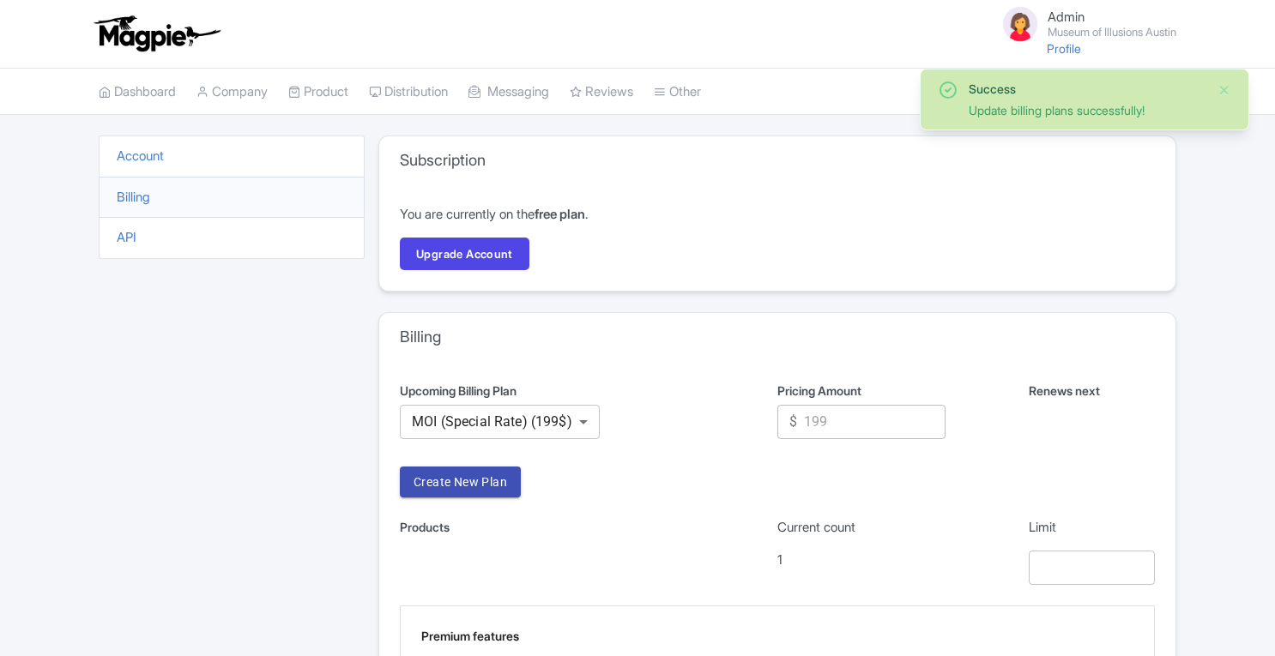
scroll to position [1032, 0]
